Goal: Find specific page/section

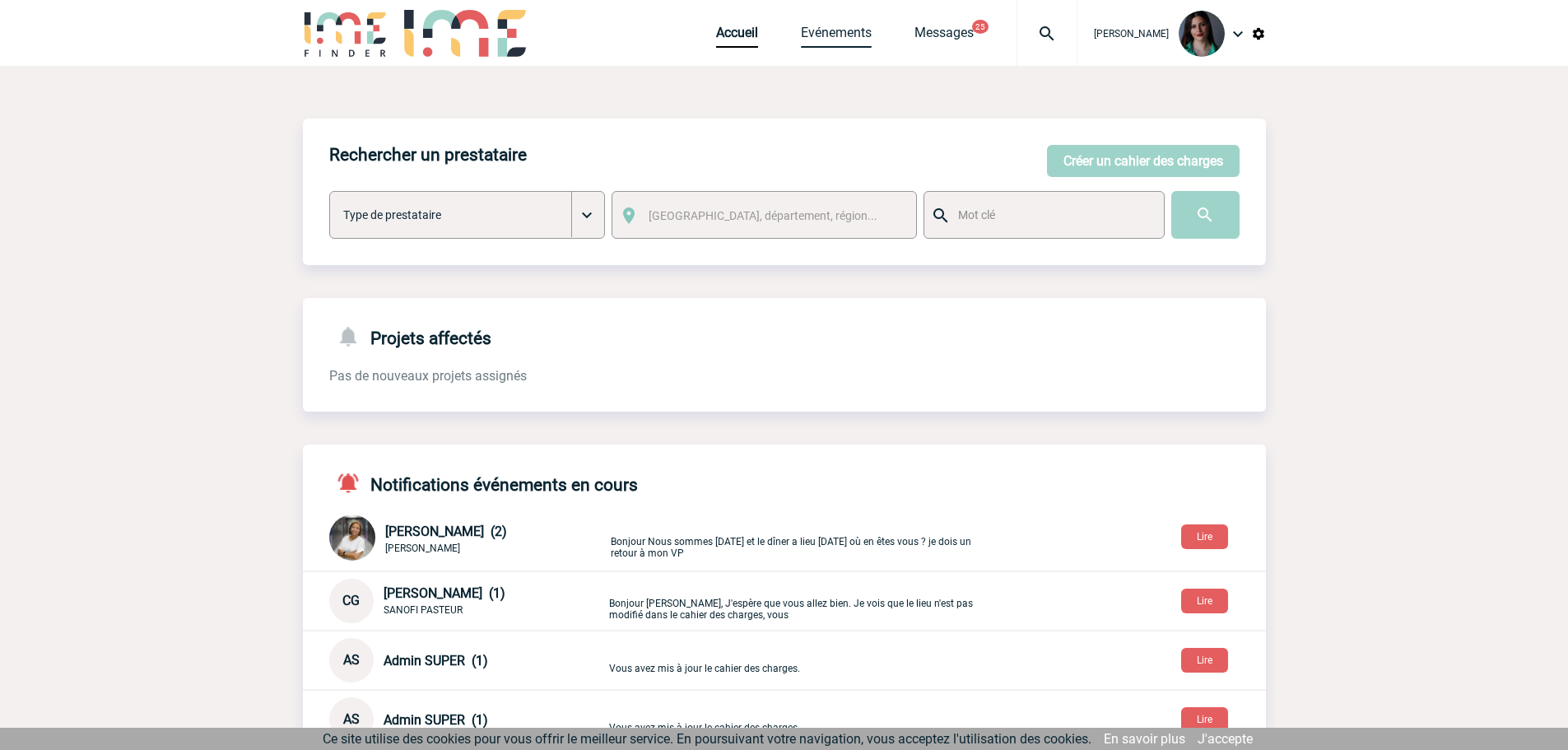
click at [829, 33] on link "Evénements" at bounding box center [836, 36] width 70 height 23
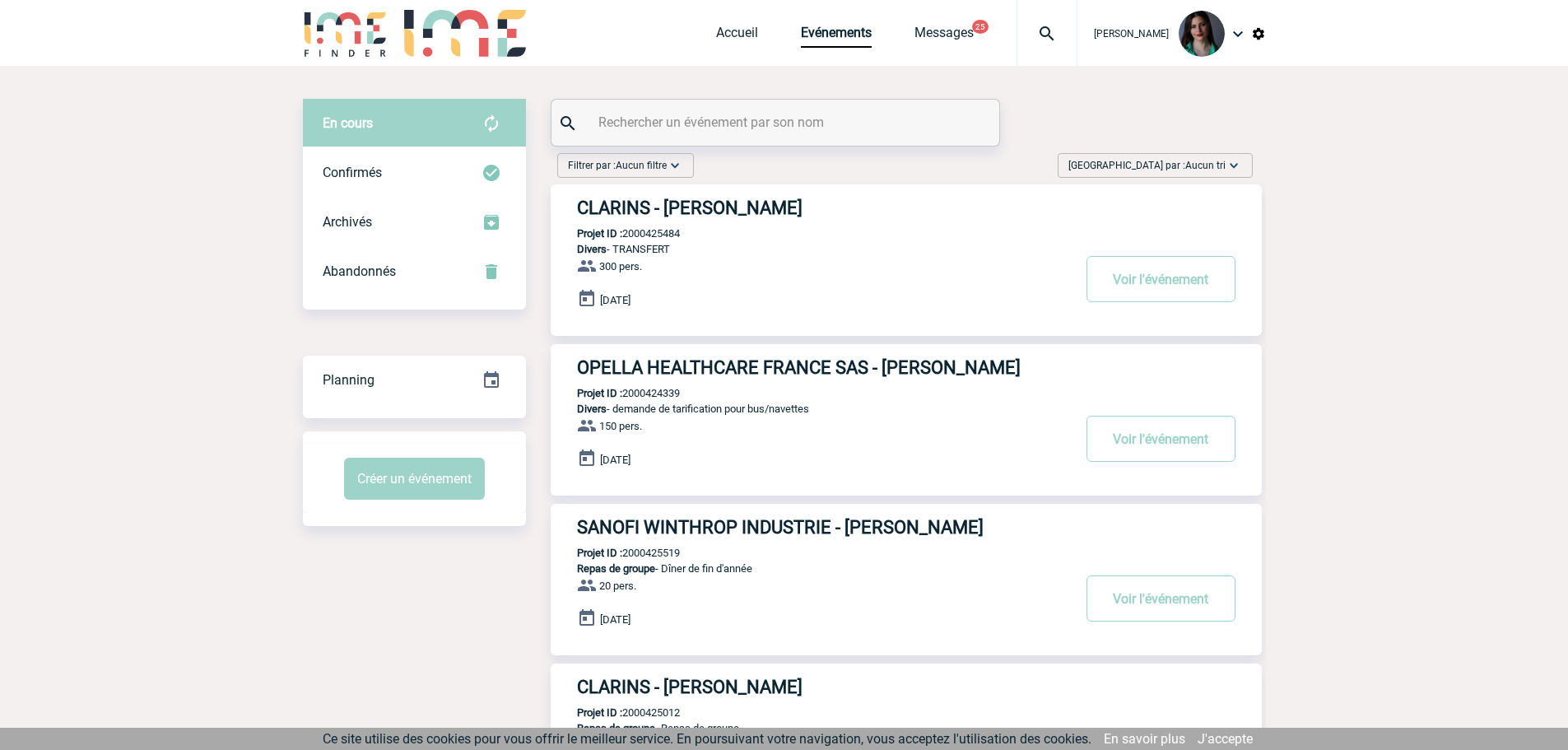
click at [764, 137] on div at bounding box center [775, 122] width 448 height 46
click at [756, 127] on input "text" at bounding box center [777, 122] width 366 height 24
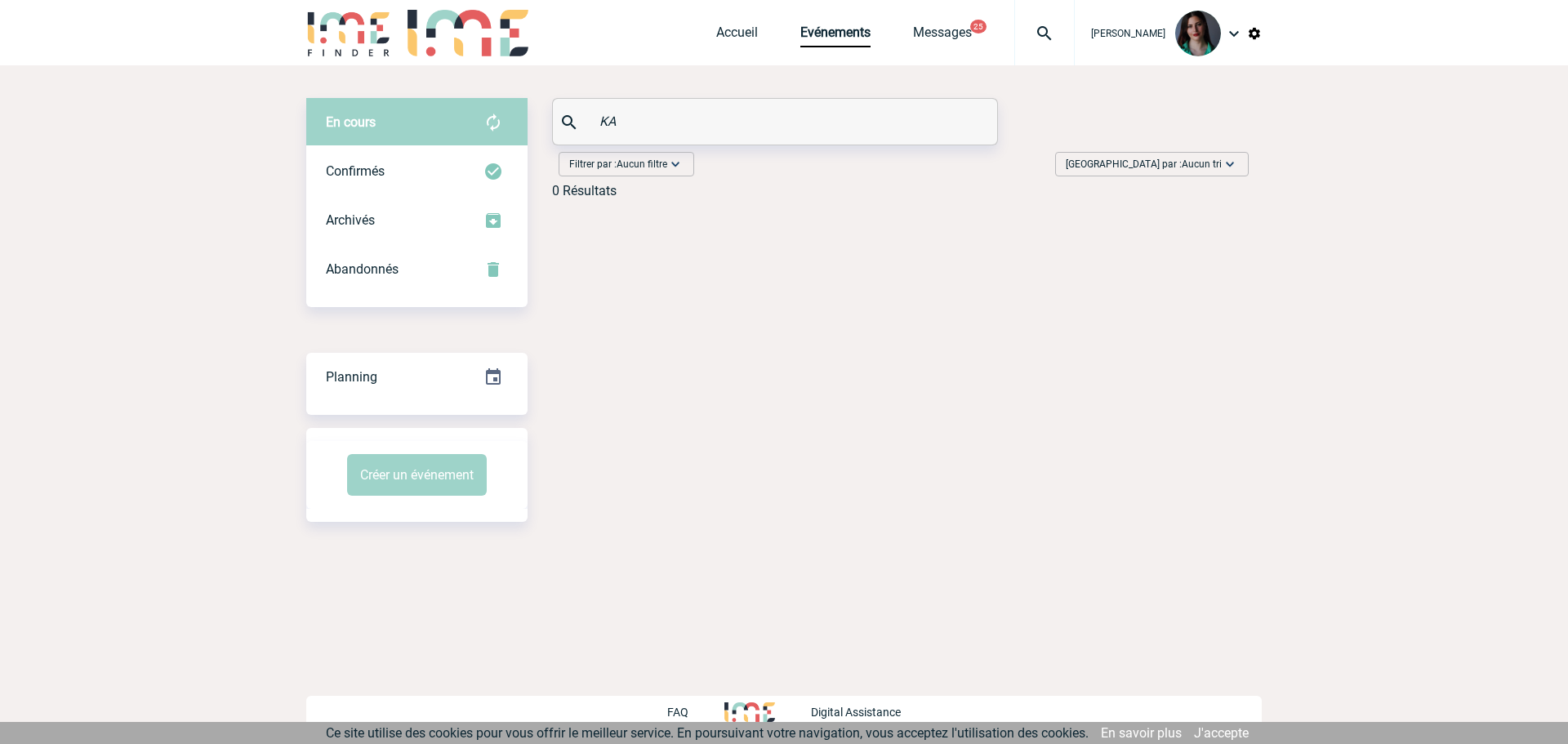
type input "K"
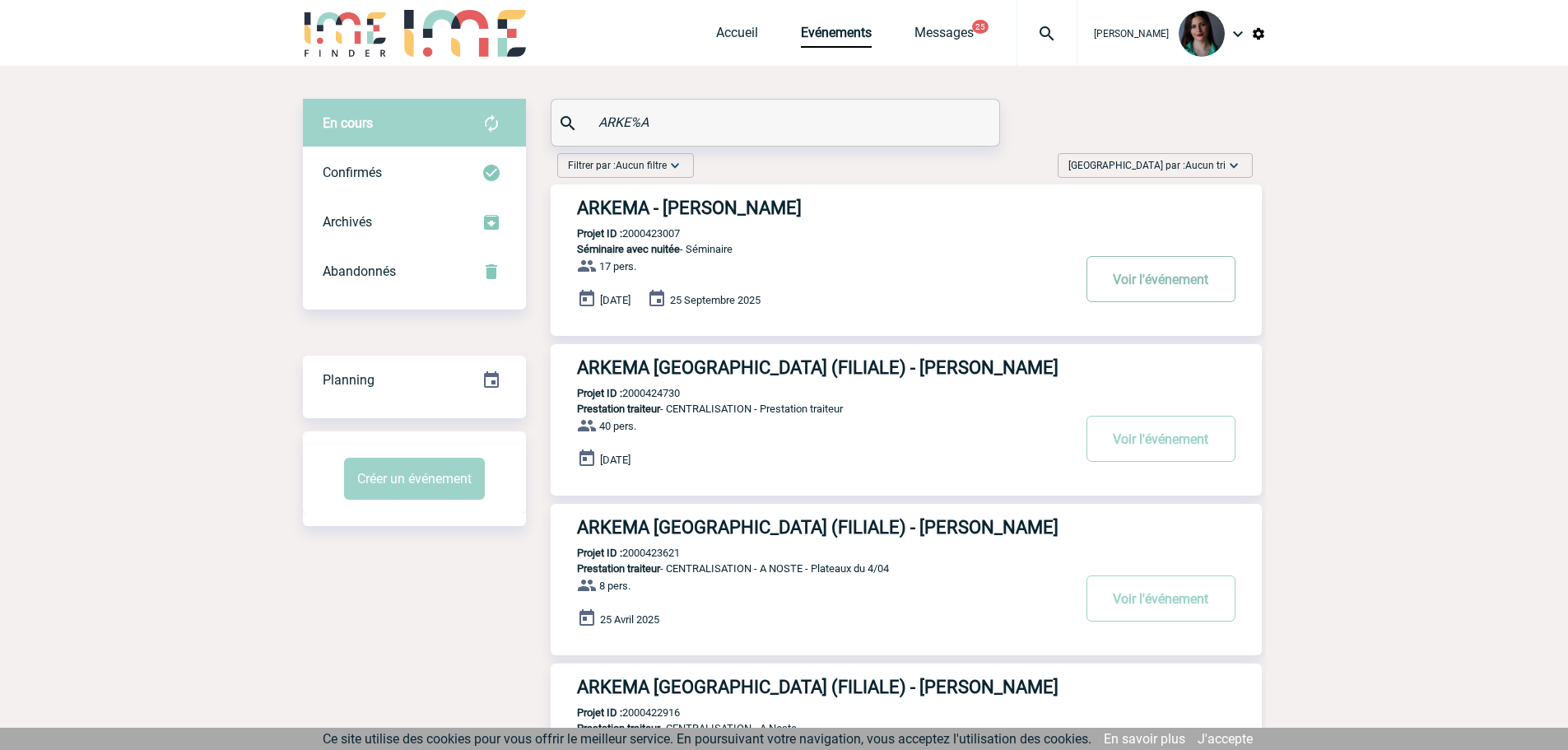
type input "ARKE%A"
click at [1144, 277] on button "Voir l'événement" at bounding box center [1161, 279] width 149 height 46
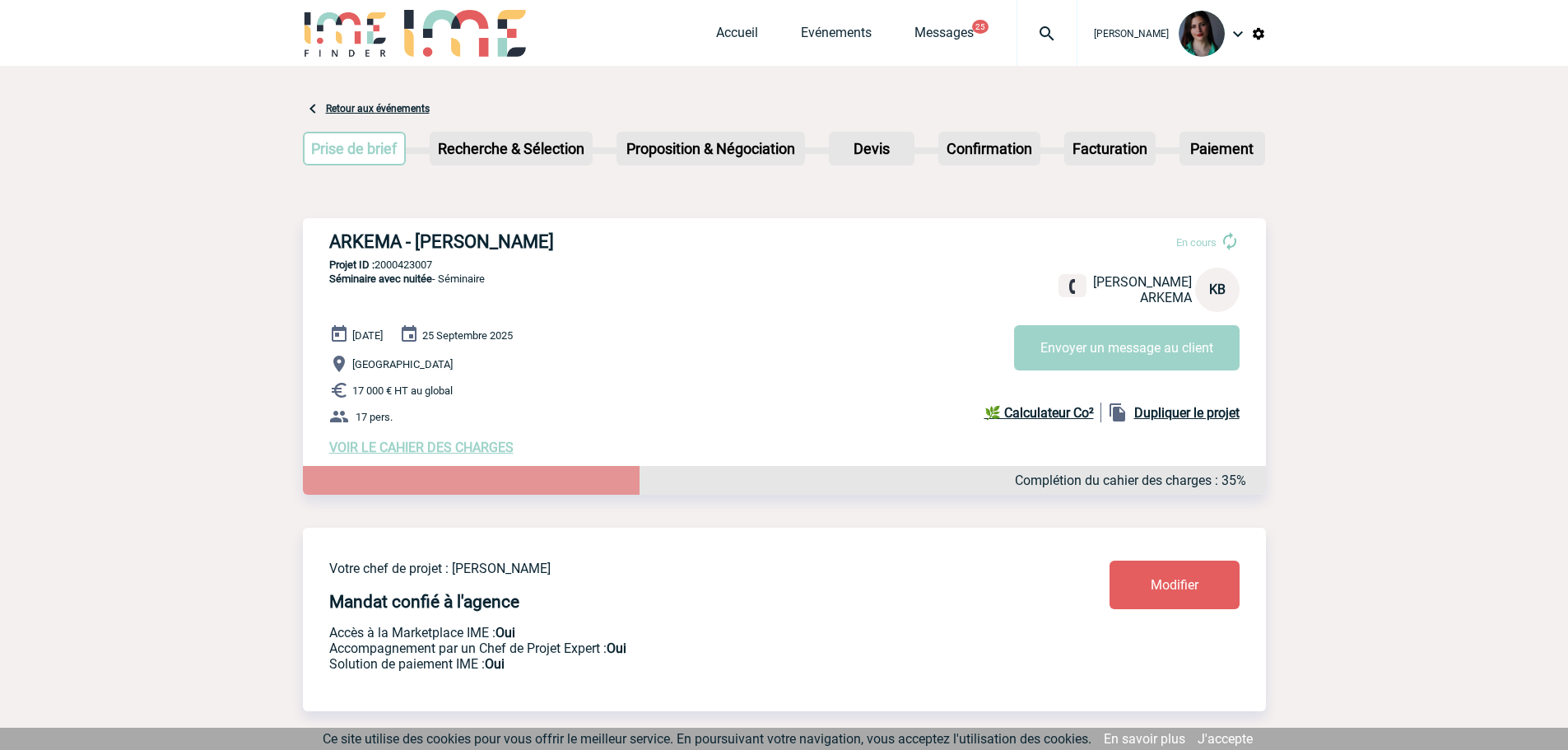
drag, startPoint x: 414, startPoint y: 268, endPoint x: 375, endPoint y: 272, distance: 39.2
click at [375, 271] on p "Projet ID : 2000423007" at bounding box center [784, 264] width 964 height 12
